Goal: Transaction & Acquisition: Download file/media

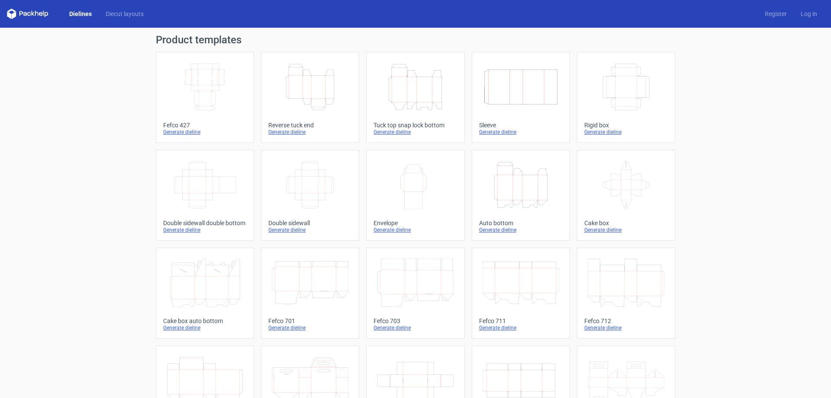
click at [239, 96] on icon "Width Depth Height" at bounding box center [205, 87] width 77 height 48
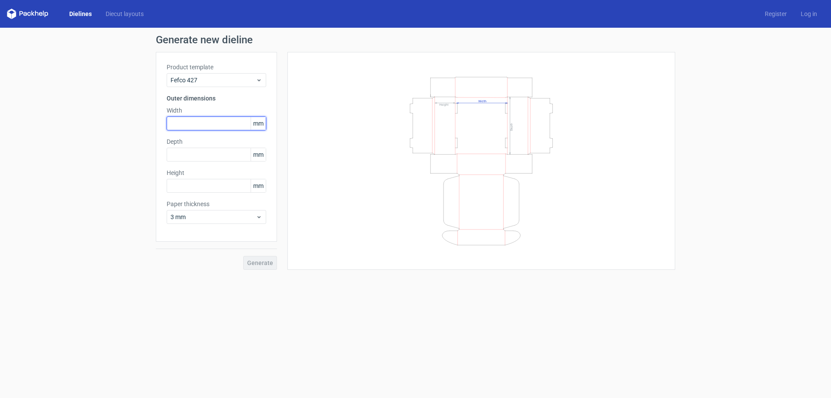
click at [229, 128] on input "text" at bounding box center [217, 123] width 100 height 14
type input "260"
click at [218, 151] on input "text" at bounding box center [217, 155] width 100 height 14
type input "140"
click at [197, 185] on input "text" at bounding box center [217, 186] width 100 height 14
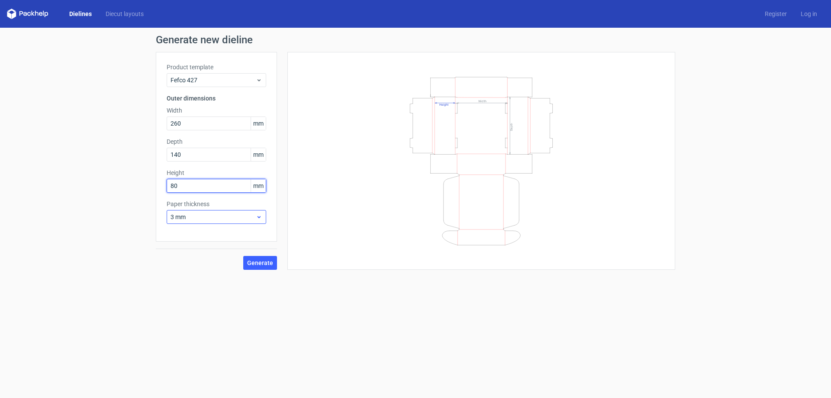
type input "80"
click at [222, 213] on span "3 mm" at bounding box center [213, 217] width 85 height 9
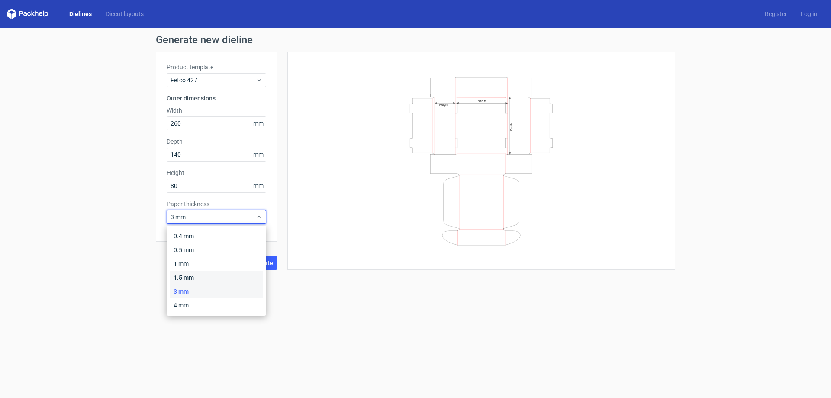
click at [201, 274] on div "1.5 mm" at bounding box center [216, 278] width 93 height 14
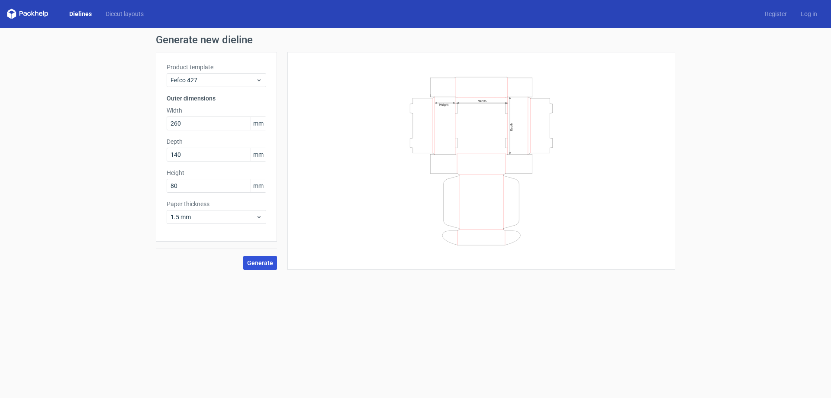
click at [272, 268] on button "Generate" at bounding box center [260, 263] width 34 height 14
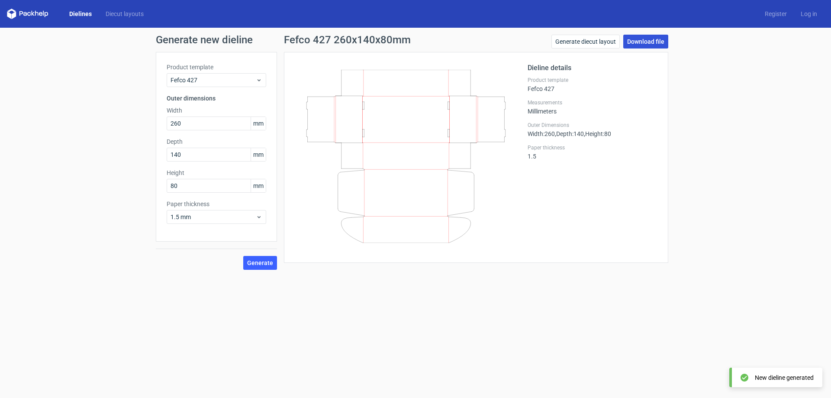
click at [653, 43] on link "Download file" at bounding box center [645, 42] width 45 height 14
